Goal: Task Accomplishment & Management: Manage account settings

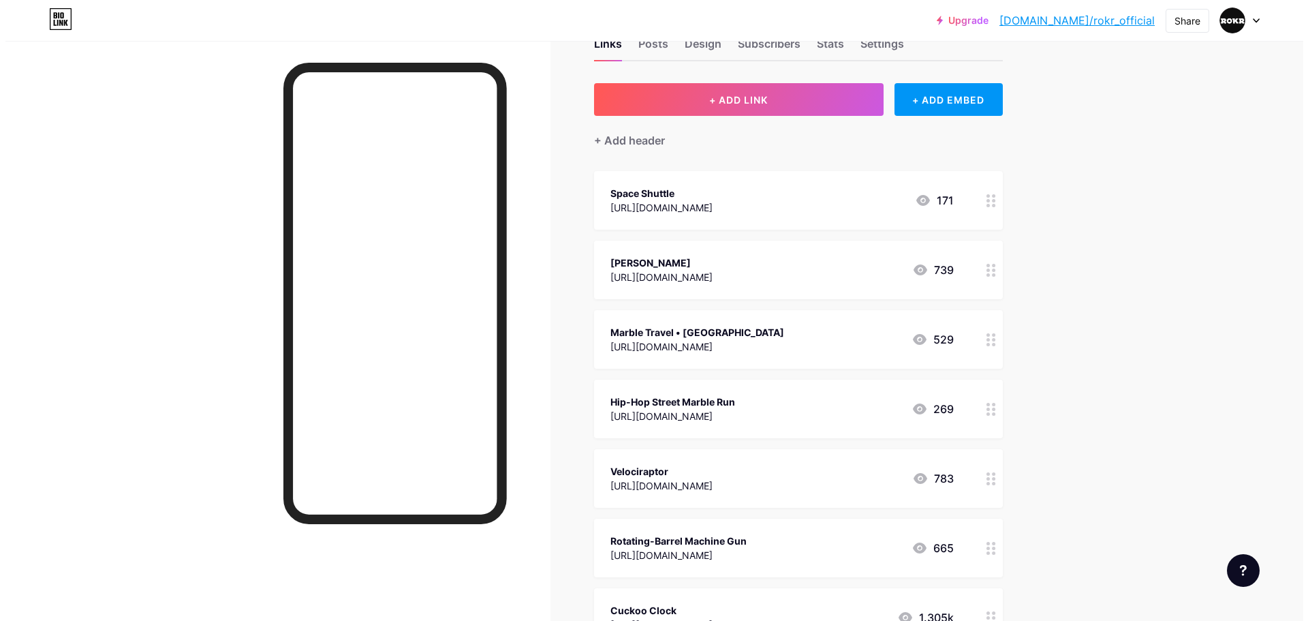
scroll to position [68, 0]
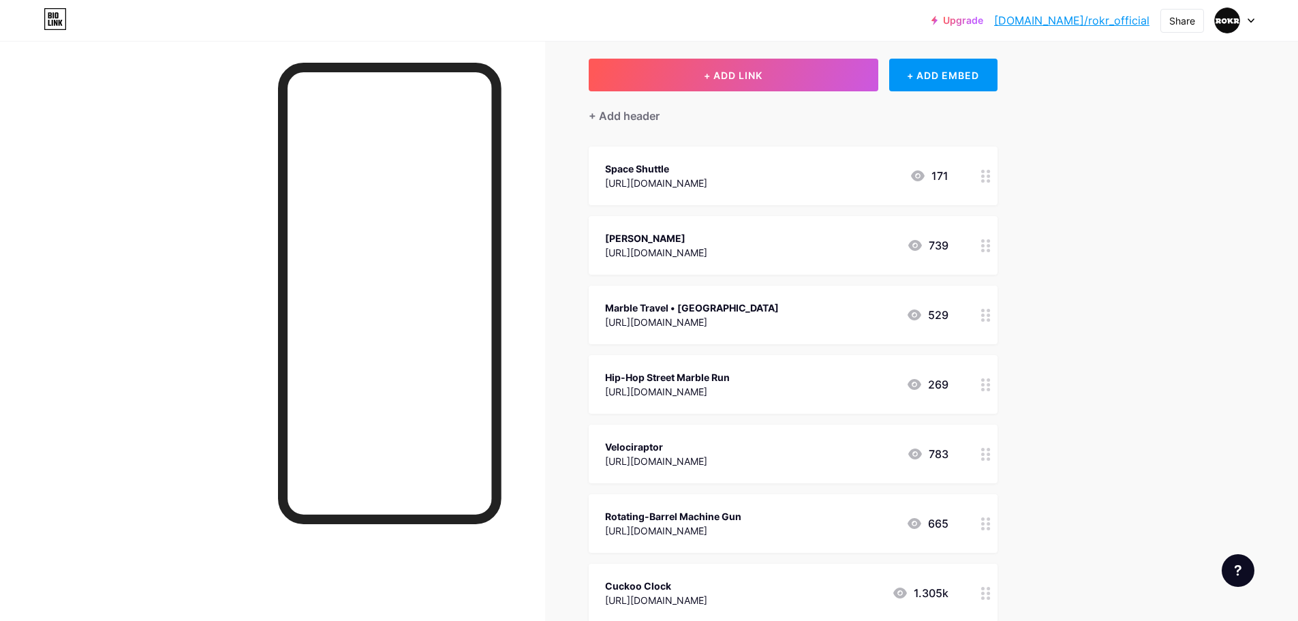
click at [990, 456] on icon at bounding box center [986, 454] width 10 height 13
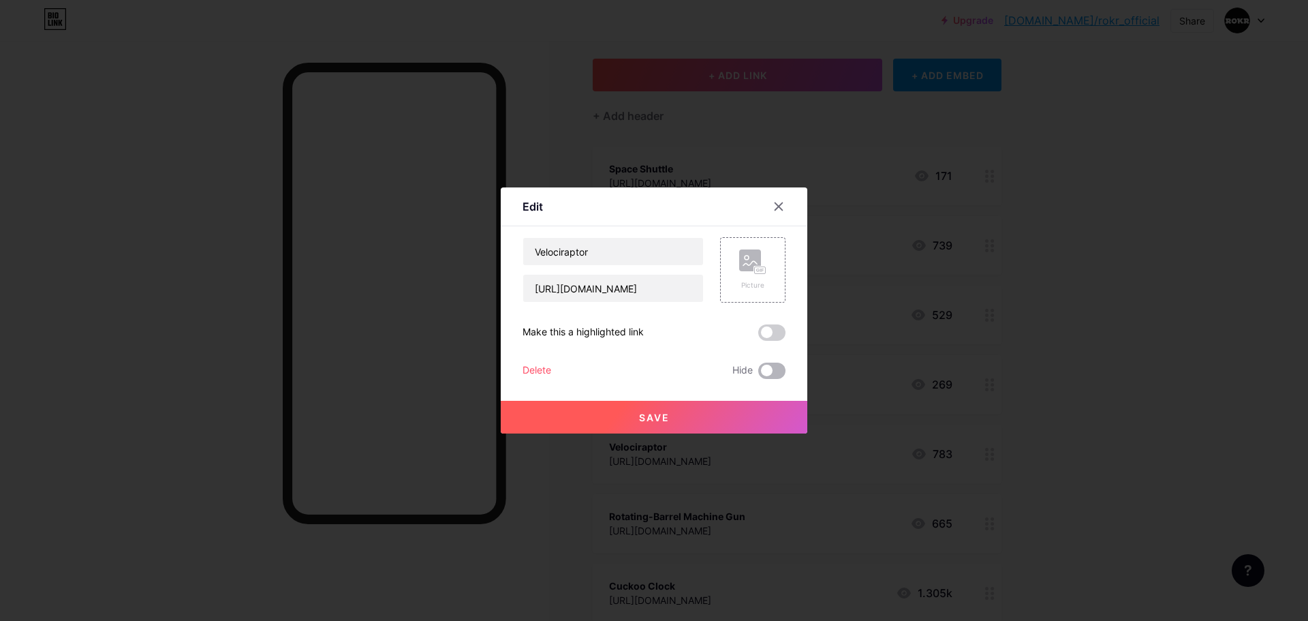
click at [780, 368] on span at bounding box center [771, 370] width 27 height 16
click at [758, 374] on input "checkbox" at bounding box center [758, 374] width 0 height 0
click at [712, 425] on button "Save" at bounding box center [654, 417] width 307 height 33
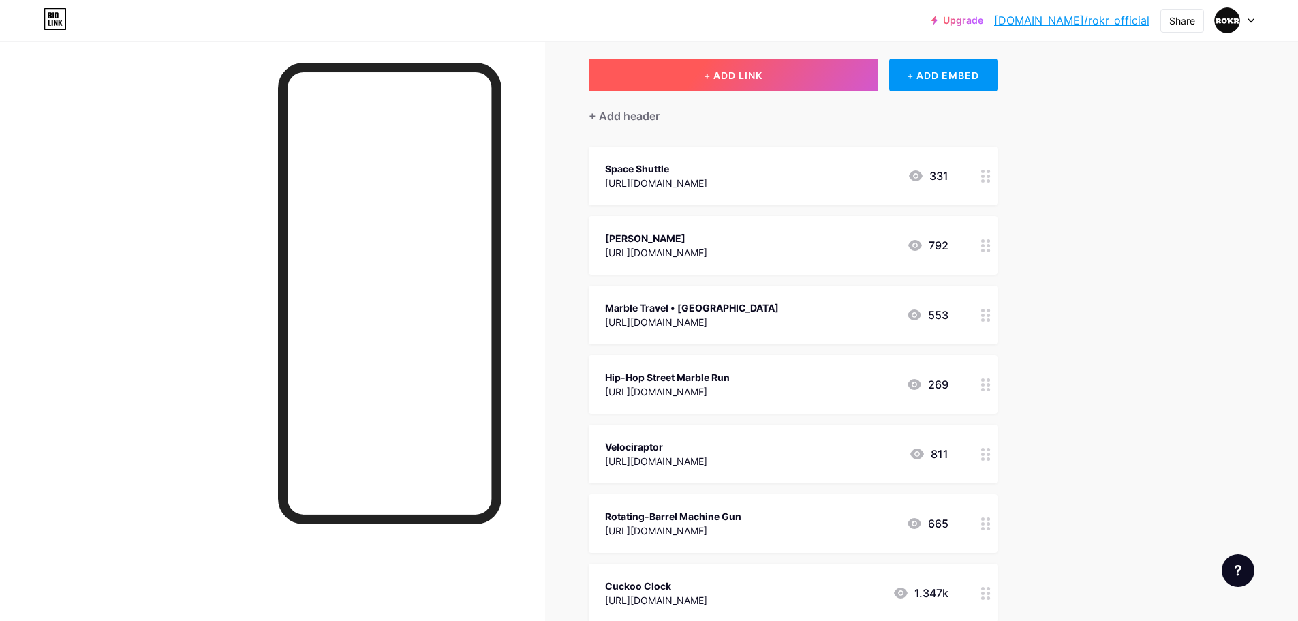
click at [755, 79] on span "+ ADD LINK" at bounding box center [733, 75] width 59 height 12
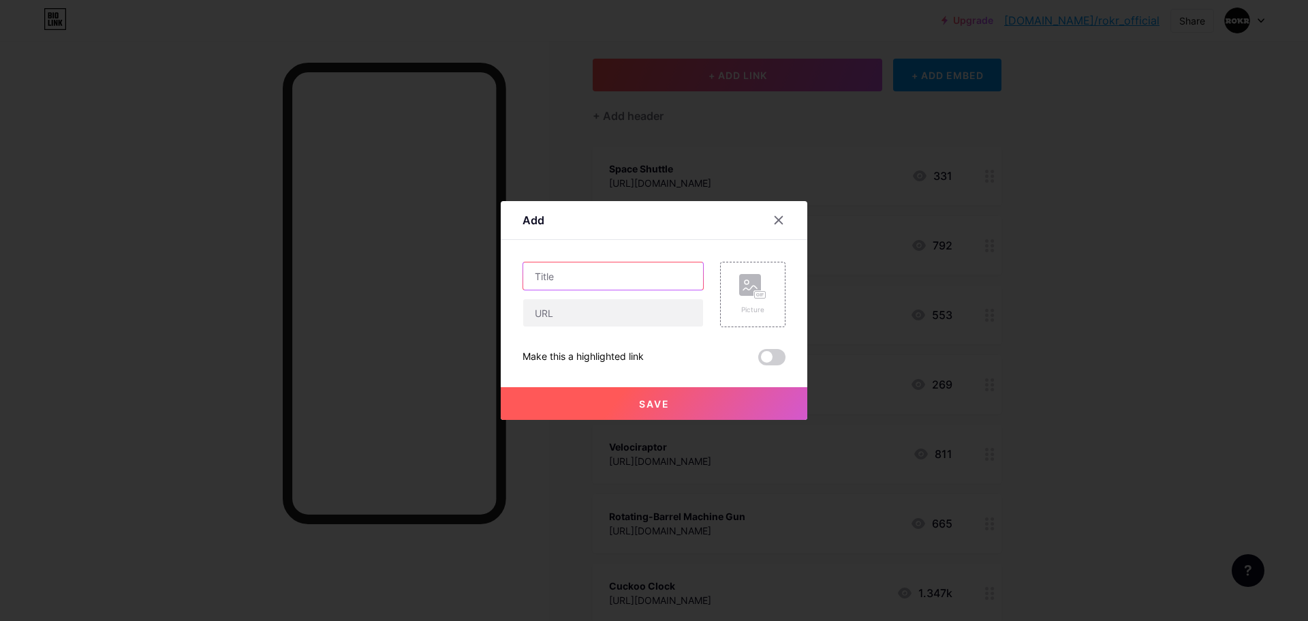
click at [632, 270] on input "text" at bounding box center [613, 275] width 180 height 27
click at [611, 319] on input "text" at bounding box center [613, 312] width 180 height 27
paste input "[URL][DOMAIN_NAME]"
type input "[URL][DOMAIN_NAME]"
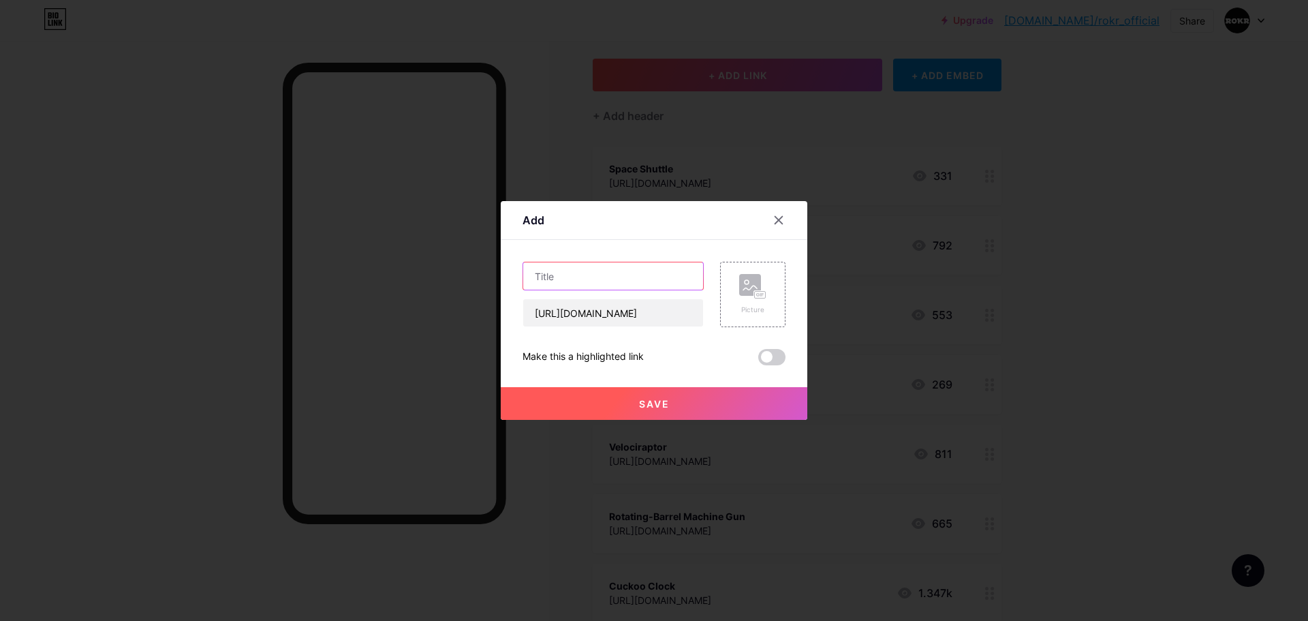
click at [637, 281] on input "text" at bounding box center [613, 275] width 180 height 27
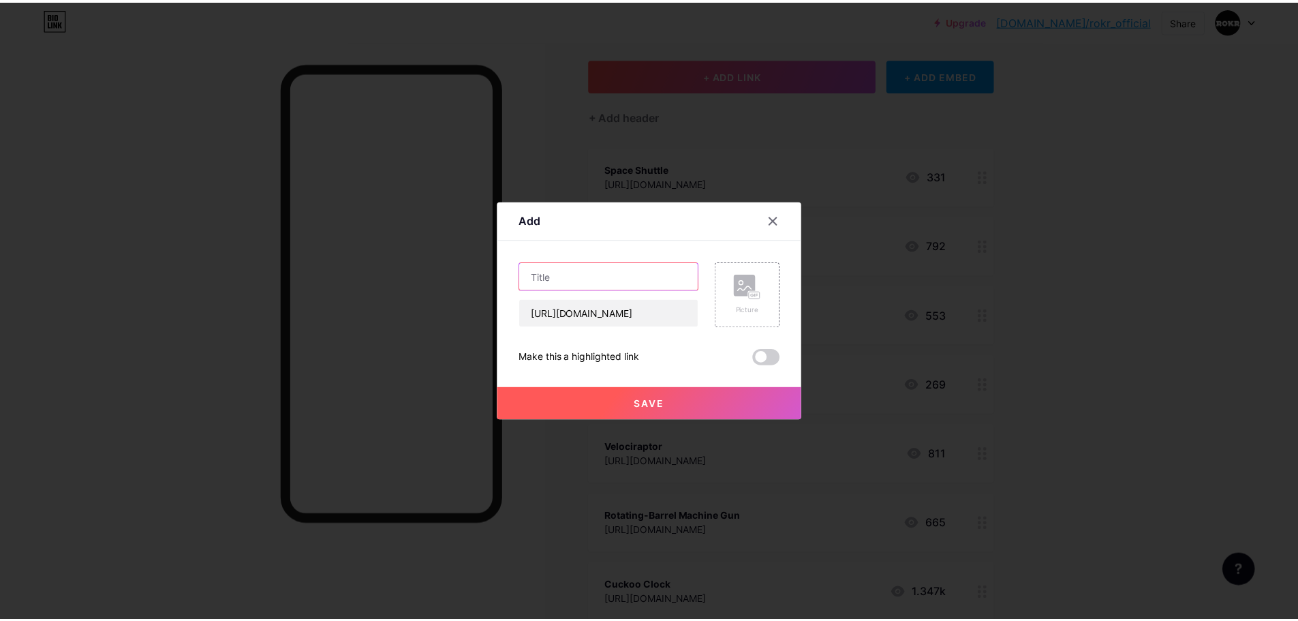
scroll to position [0, 0]
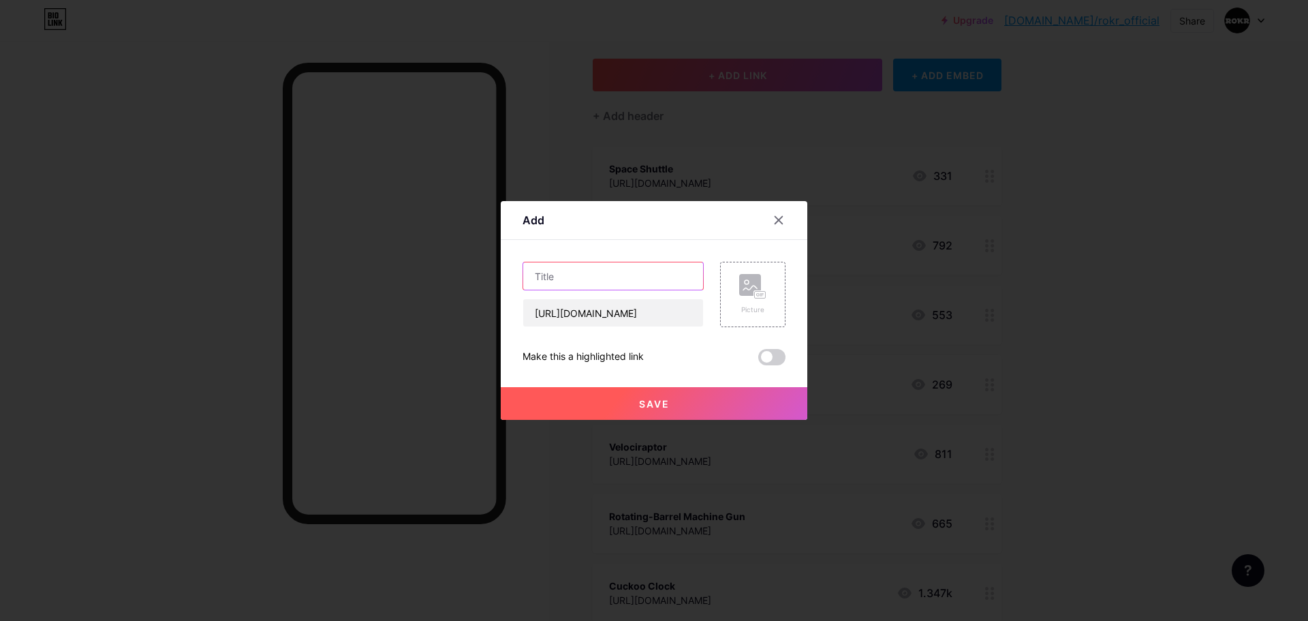
click at [582, 281] on input "text" at bounding box center [613, 275] width 180 height 27
paste input "Minty Camellia Lamp"
click at [551, 277] on input "Minty Camellia Lamp" at bounding box center [613, 275] width 180 height 27
click at [563, 274] on input "Minty Camellia Lamp" at bounding box center [613, 275] width 180 height 27
click at [561, 274] on input "Minty & Camellia Lamp" at bounding box center [613, 275] width 180 height 27
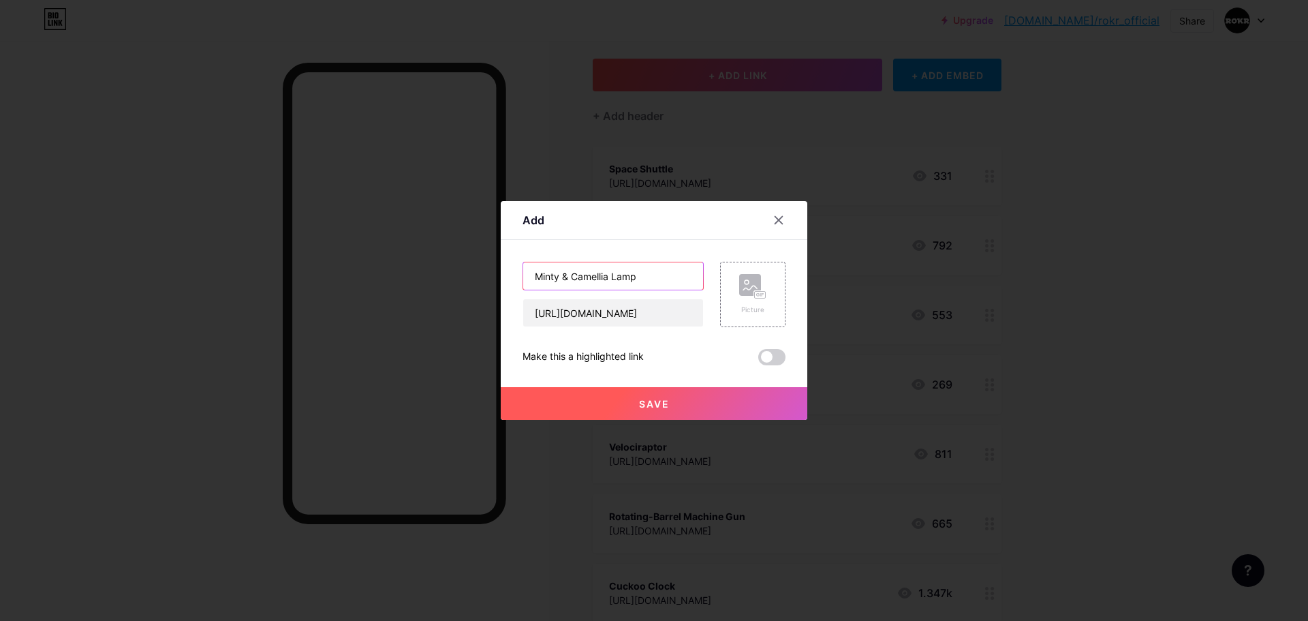
click at [561, 281] on input "Minty & Camellia Lamp" at bounding box center [613, 275] width 180 height 27
click at [574, 274] on input "Minty & Camellia Lamp" at bounding box center [613, 275] width 180 height 27
type input "Minty & Starry [PERSON_NAME]"
click at [677, 396] on button "Save" at bounding box center [654, 403] width 307 height 33
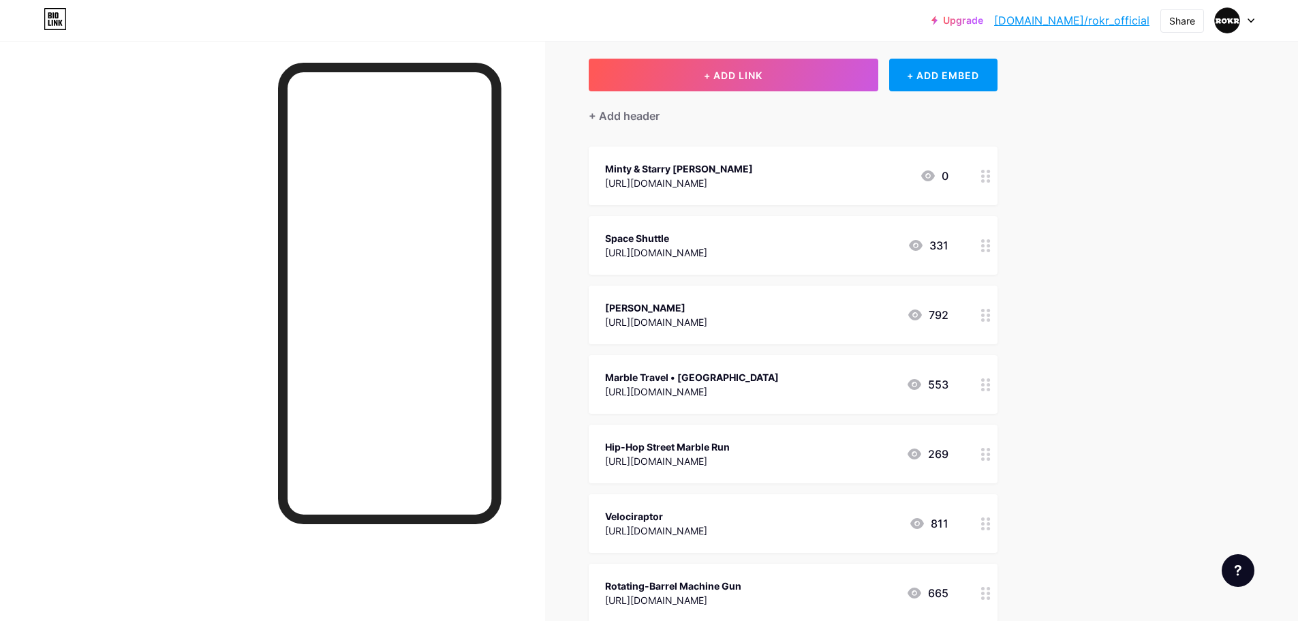
click at [984, 250] on circle at bounding box center [982, 250] width 3 height 3
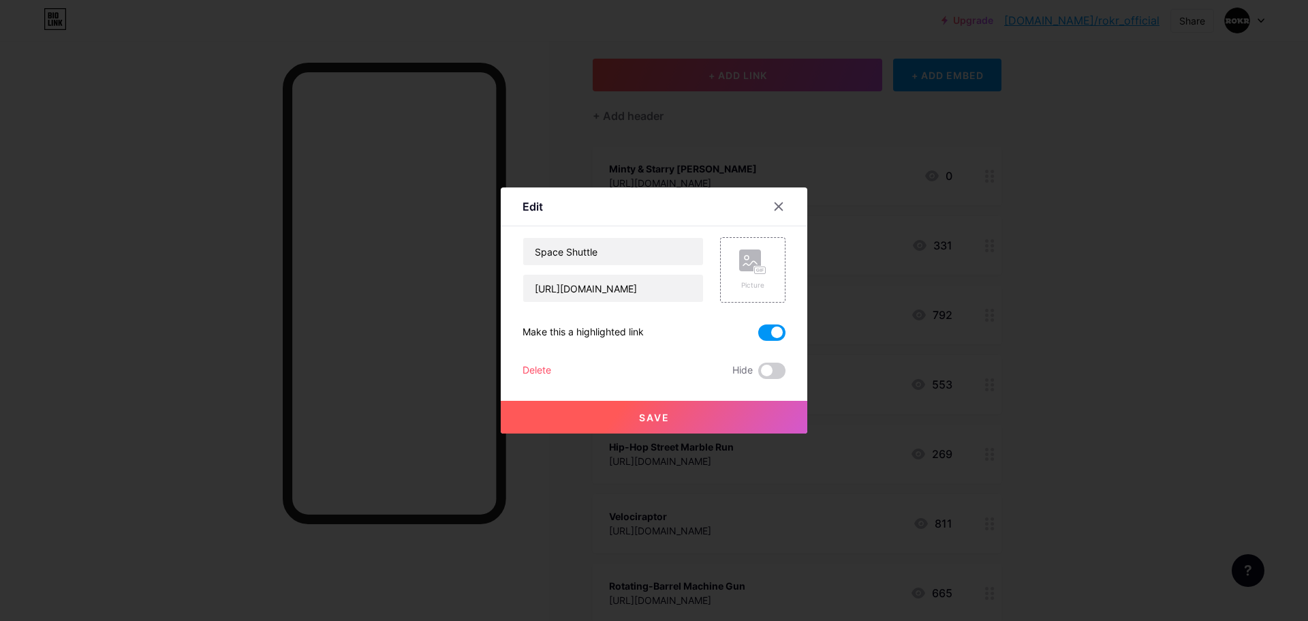
click at [771, 335] on span at bounding box center [771, 332] width 27 height 16
click at [758, 336] on input "checkbox" at bounding box center [758, 336] width 0 height 0
click at [729, 411] on button "Save" at bounding box center [654, 417] width 307 height 33
